Goal: Task Accomplishment & Management: Manage account settings

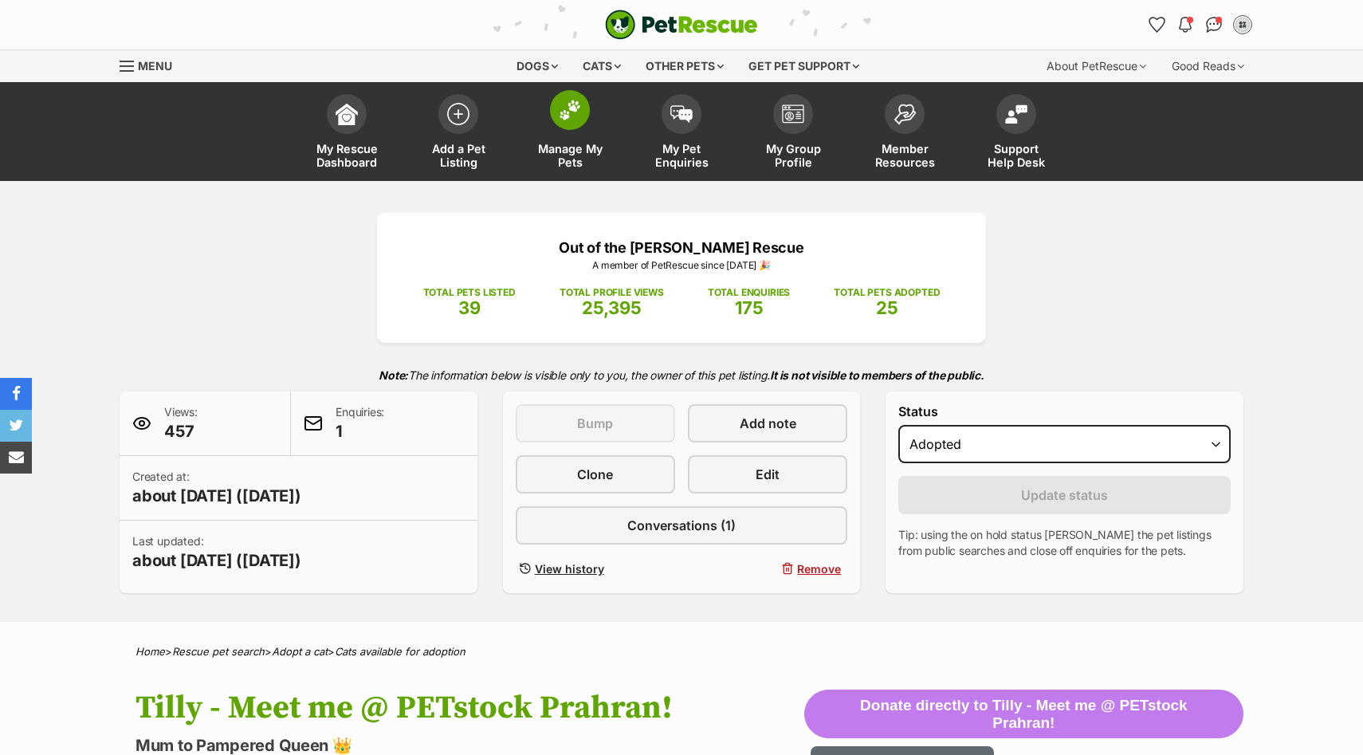
click at [568, 124] on span at bounding box center [570, 110] width 40 height 40
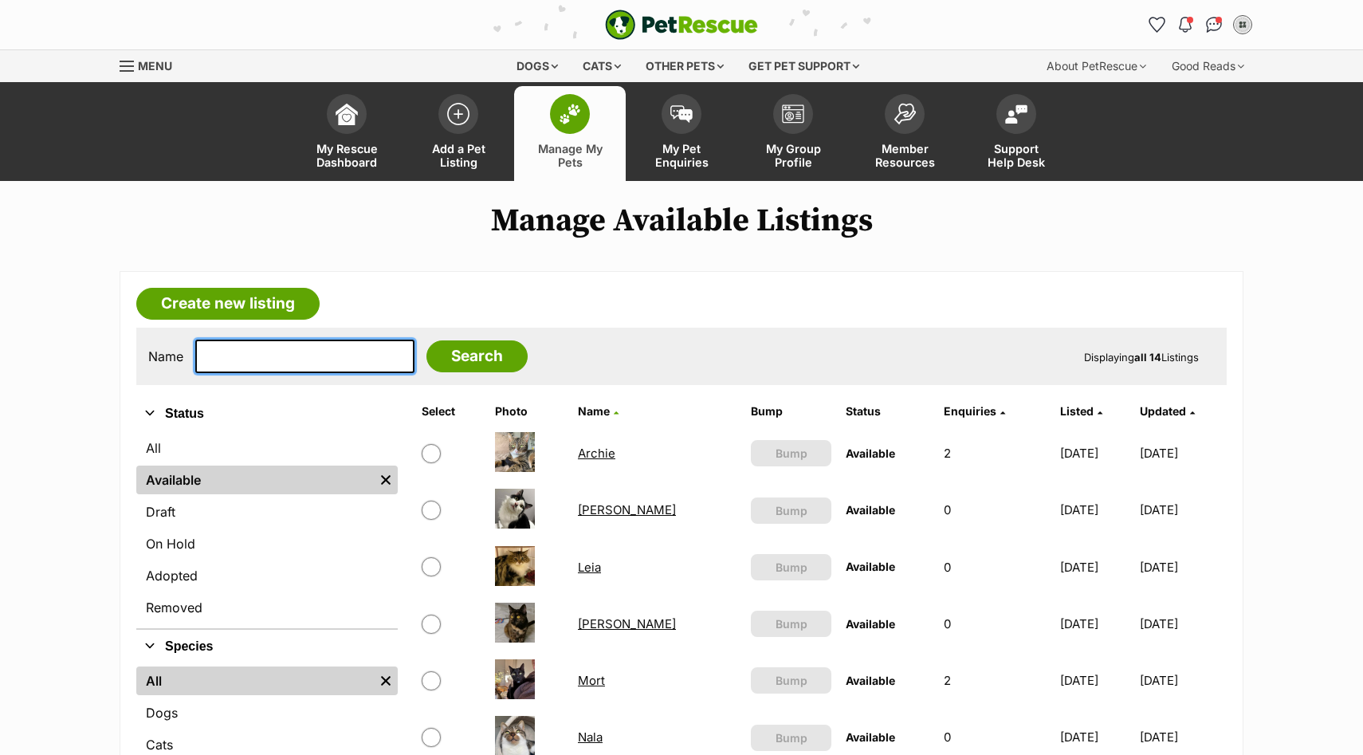
click at [325, 343] on input "text" at bounding box center [304, 356] width 219 height 33
type input "pearl"
click at [427, 340] on input "Search" at bounding box center [477, 356] width 101 height 32
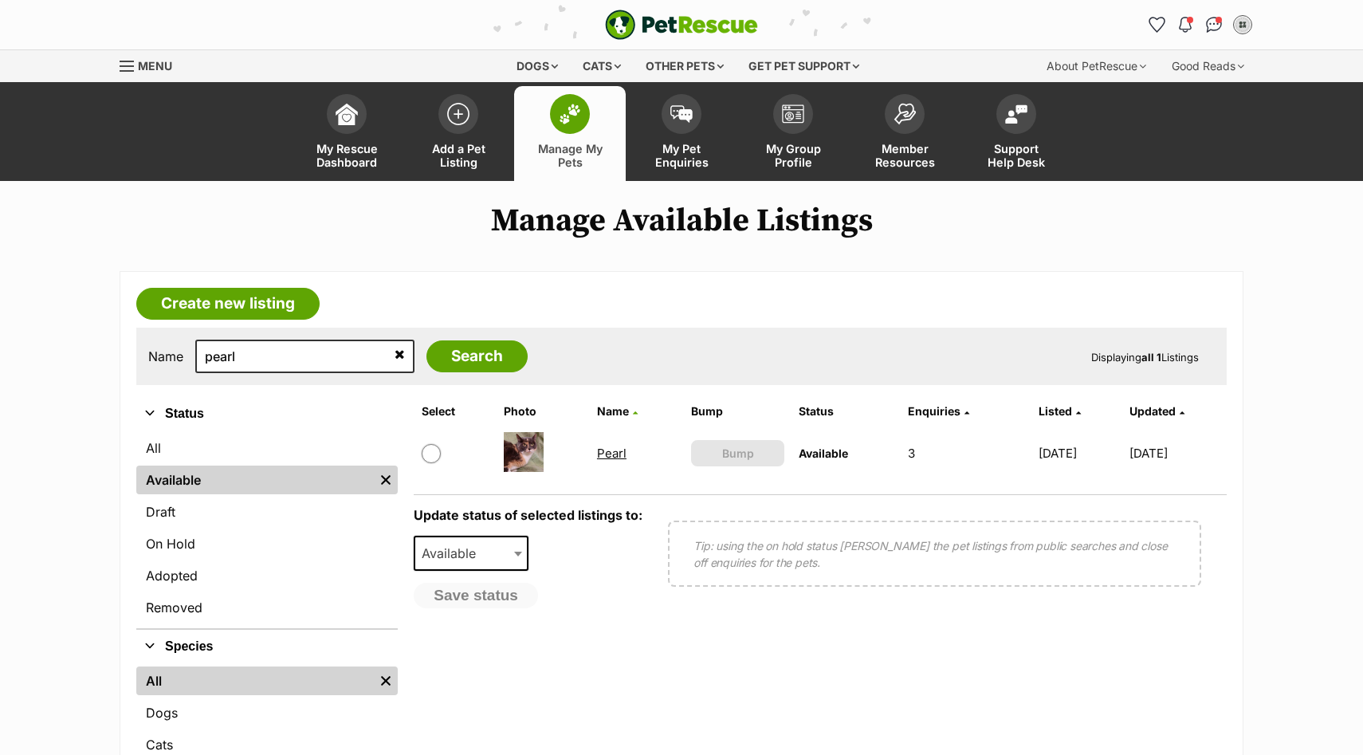
click at [600, 457] on link "Pearl" at bounding box center [612, 453] width 30 height 15
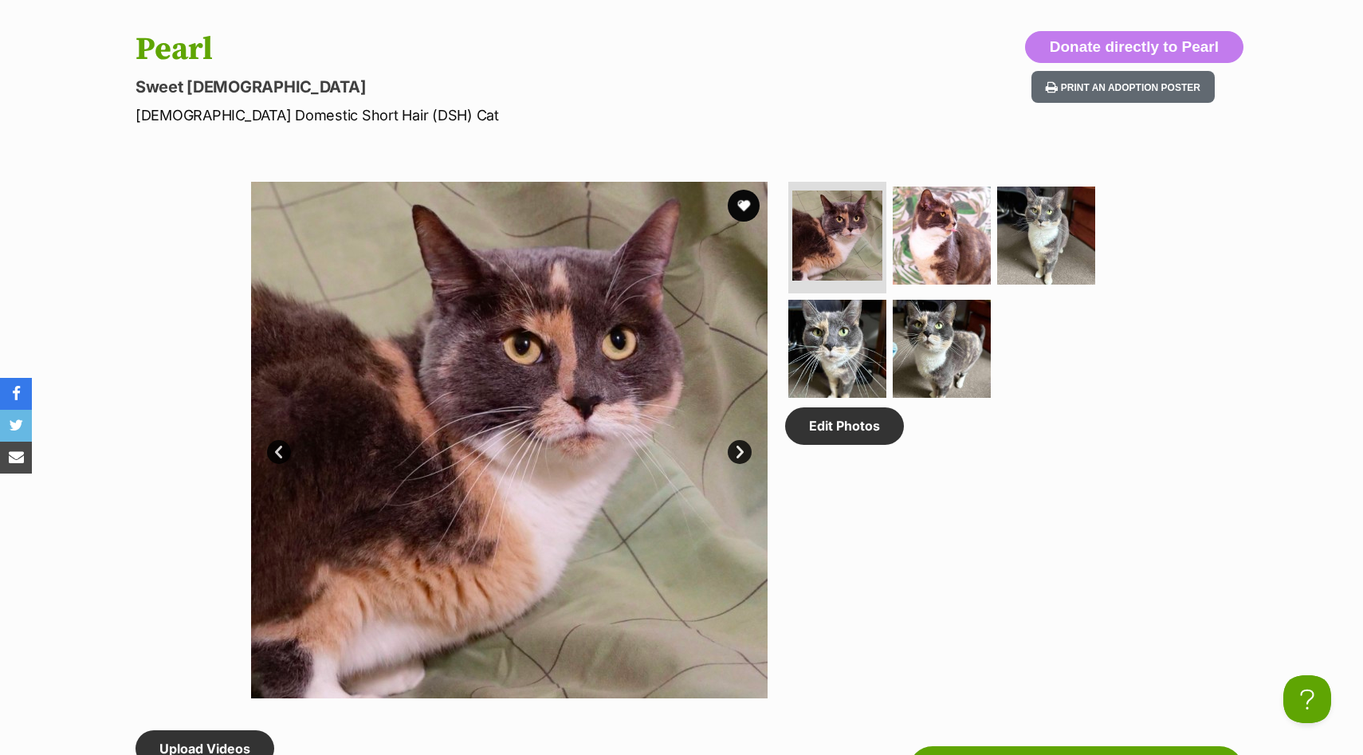
scroll to position [654, 0]
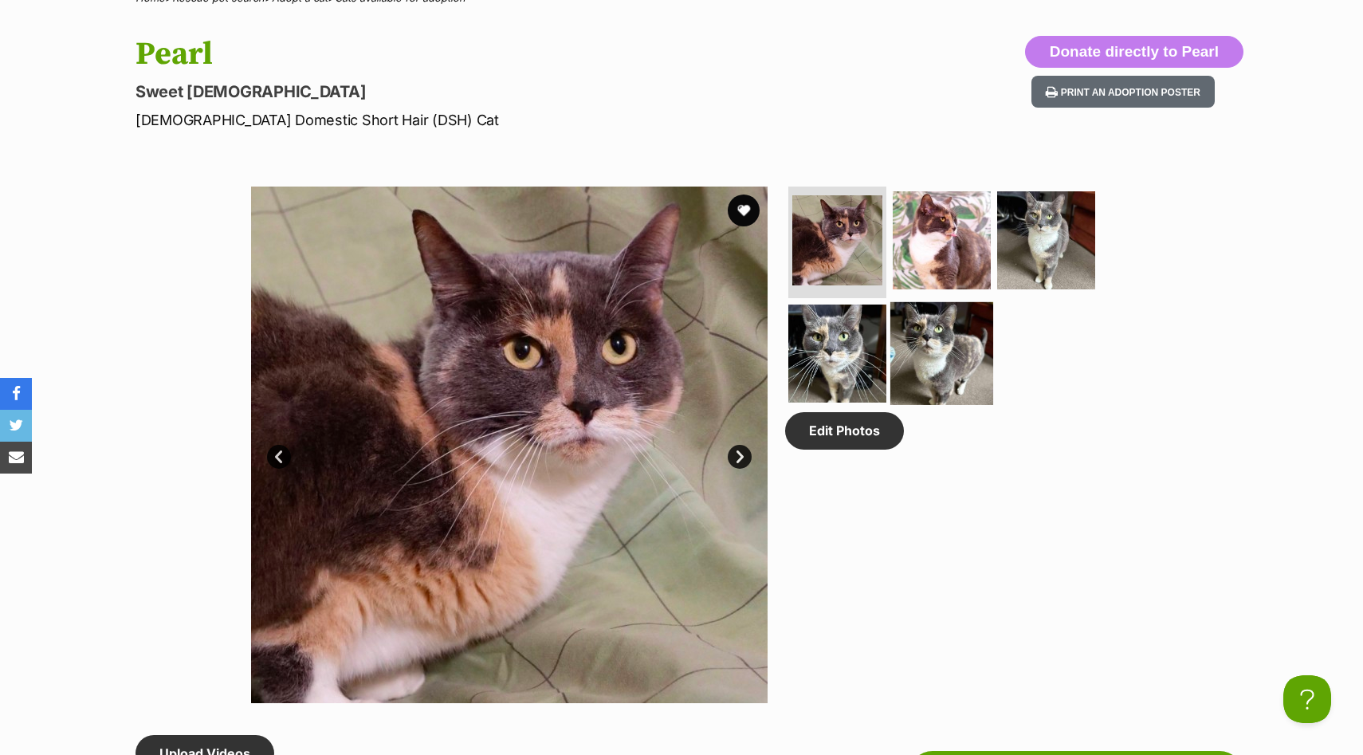
click at [943, 347] on img at bounding box center [942, 352] width 103 height 103
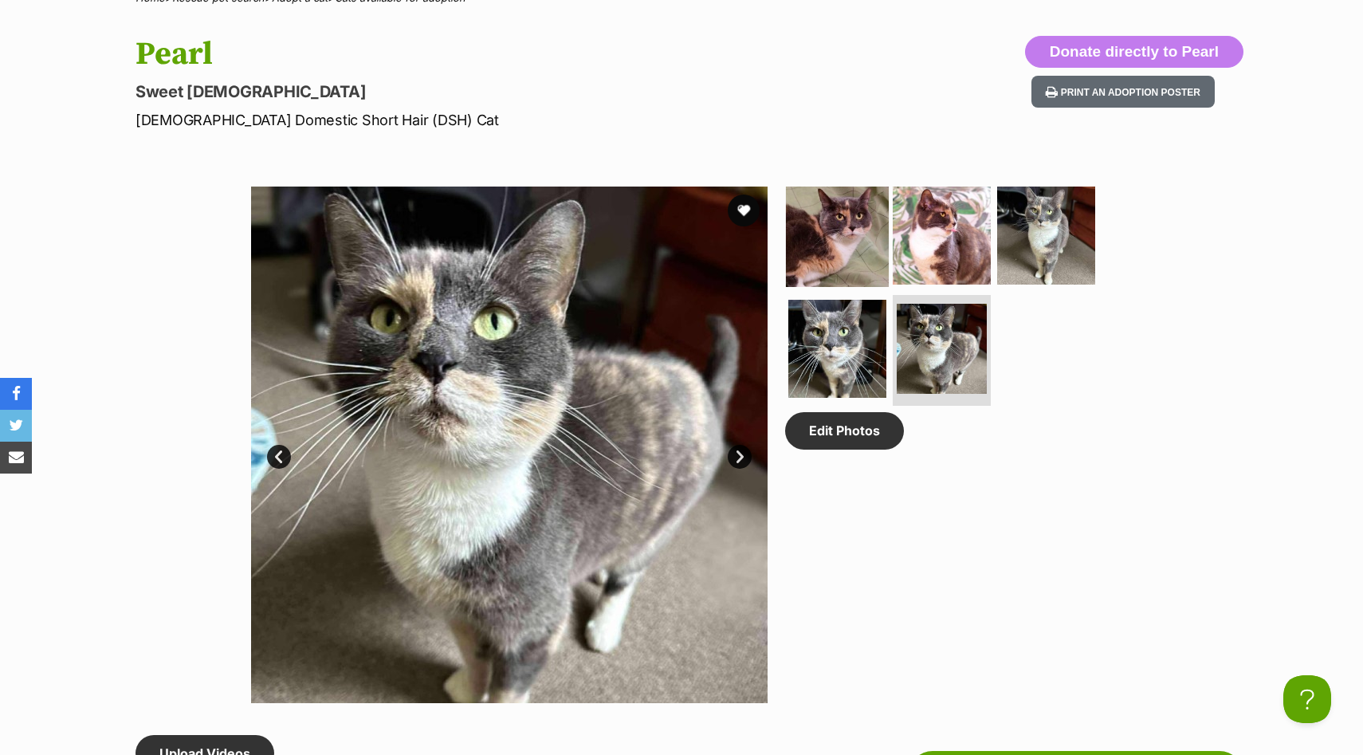
click at [834, 222] on img at bounding box center [837, 235] width 103 height 103
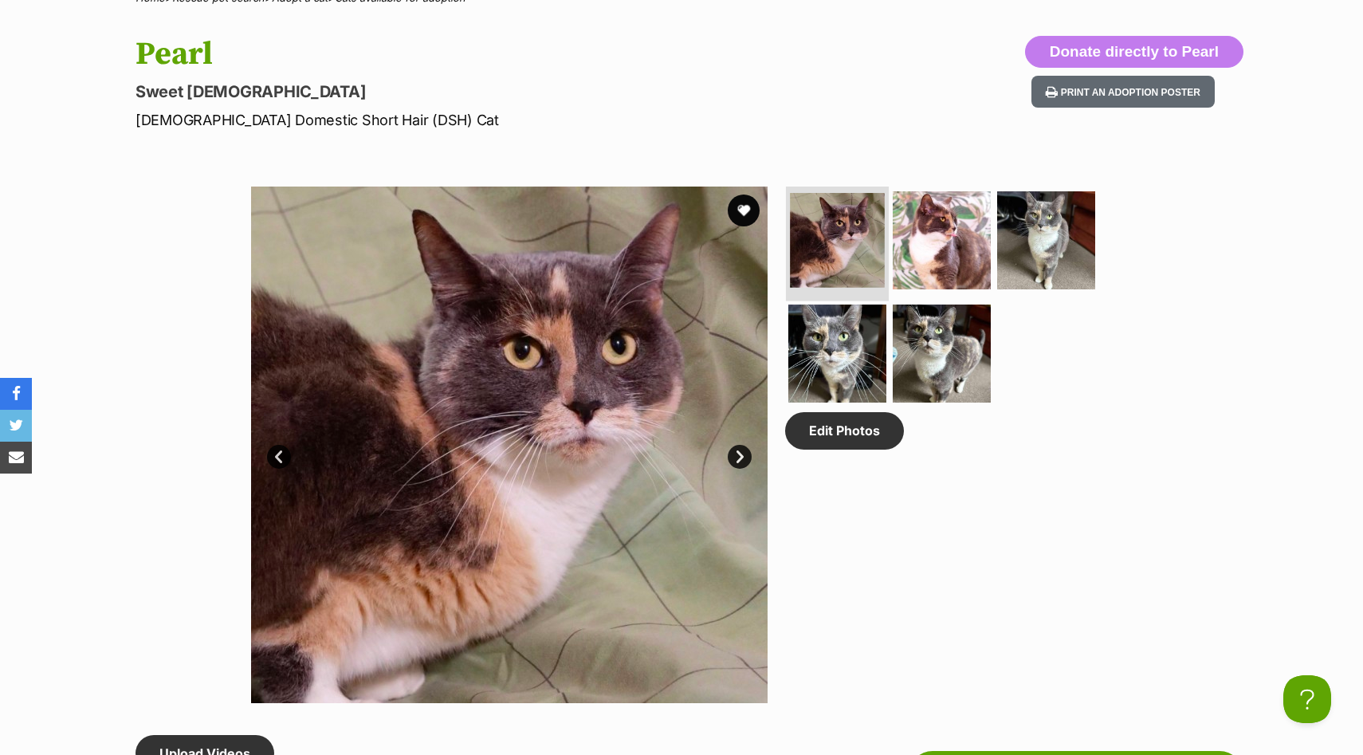
scroll to position [0, 0]
click at [946, 237] on img at bounding box center [942, 240] width 103 height 103
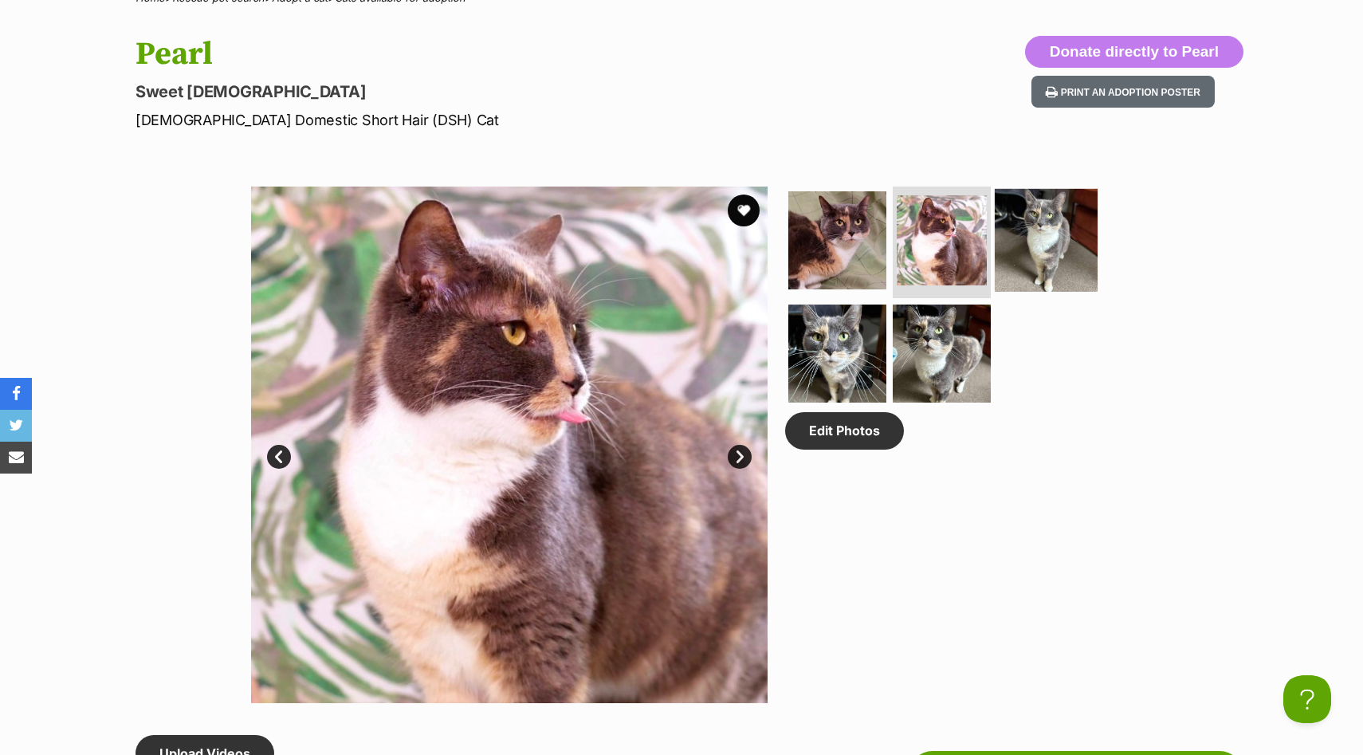
click at [1047, 243] on img at bounding box center [1046, 240] width 103 height 103
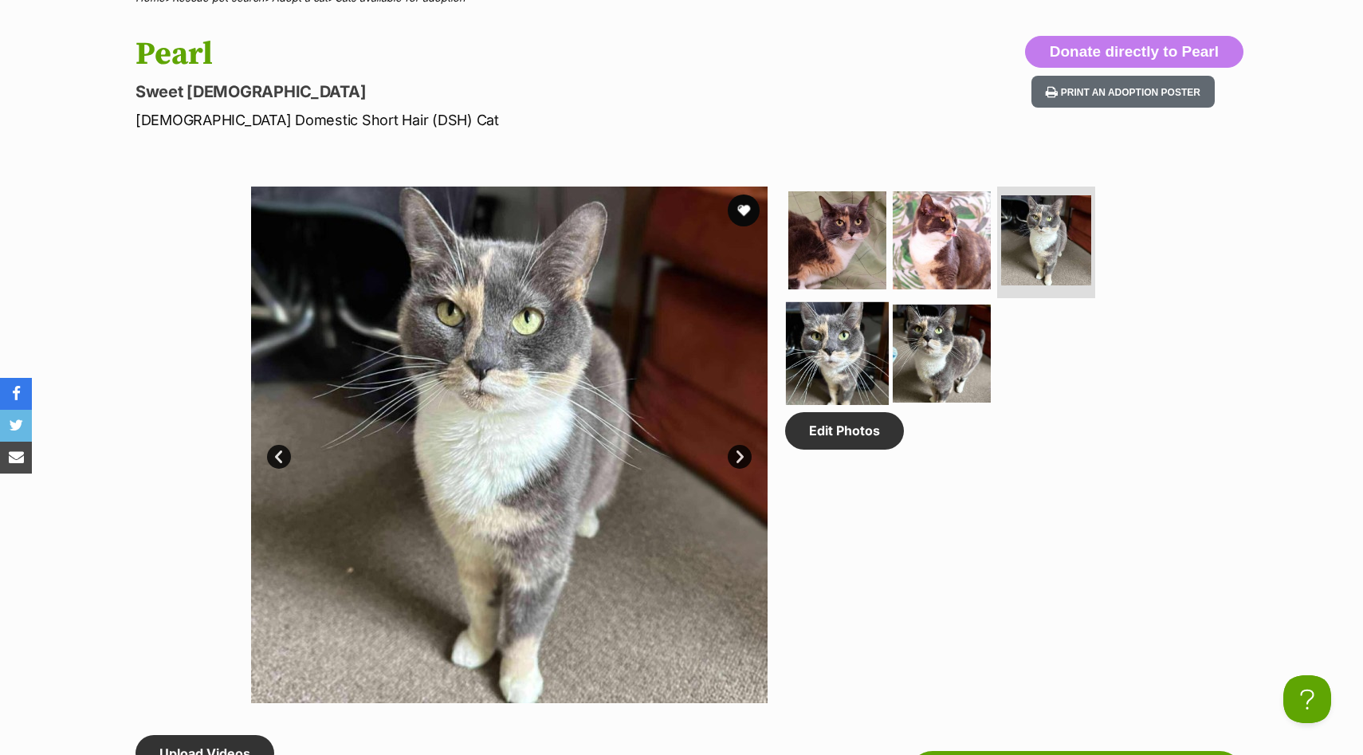
click at [842, 326] on img at bounding box center [837, 352] width 103 height 103
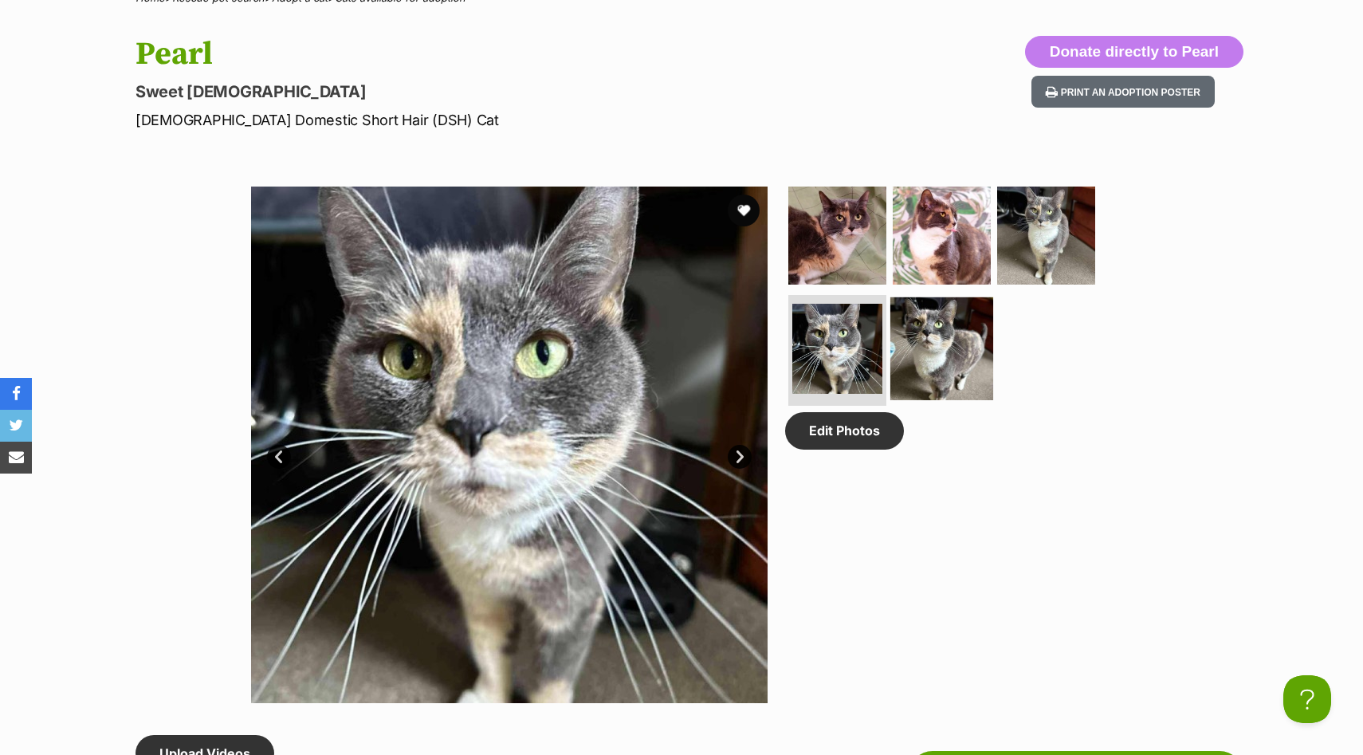
click at [932, 345] on img at bounding box center [942, 348] width 103 height 103
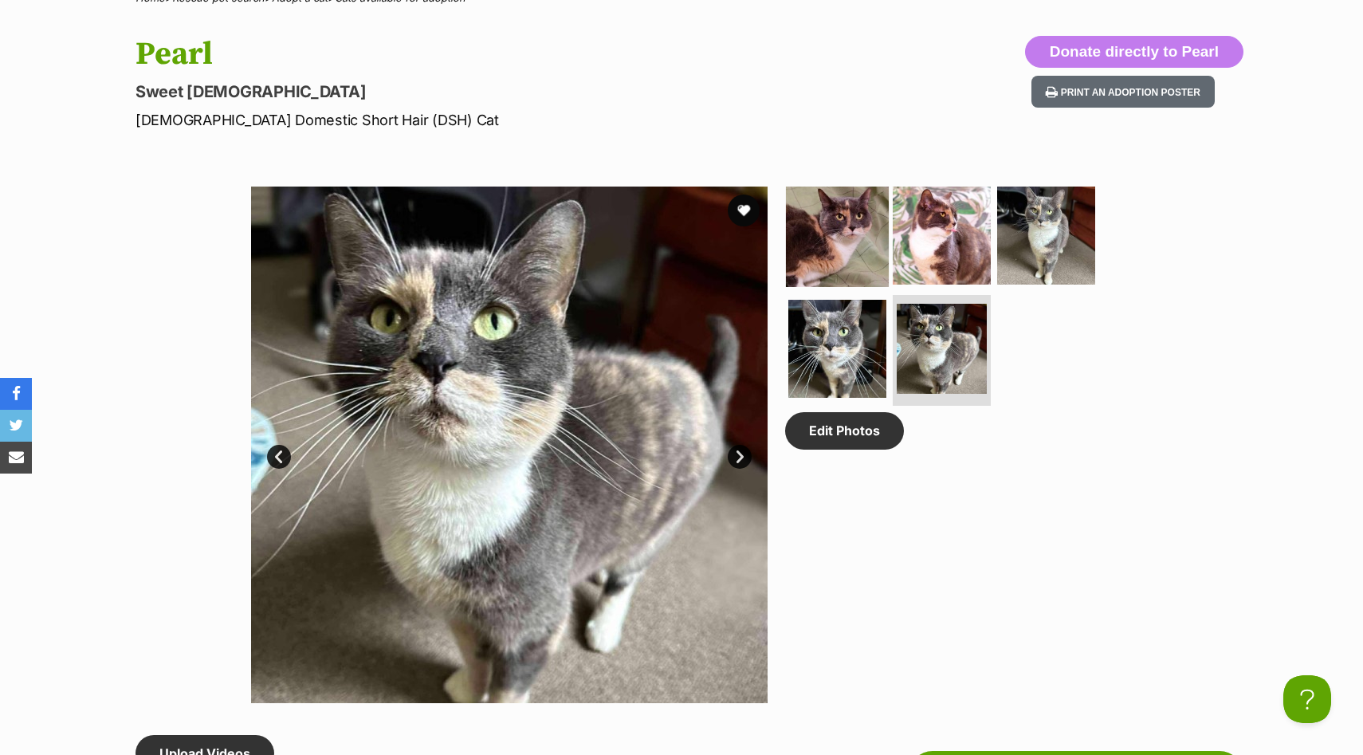
click at [845, 226] on img at bounding box center [837, 235] width 103 height 103
